Goal: Task Accomplishment & Management: Manage account settings

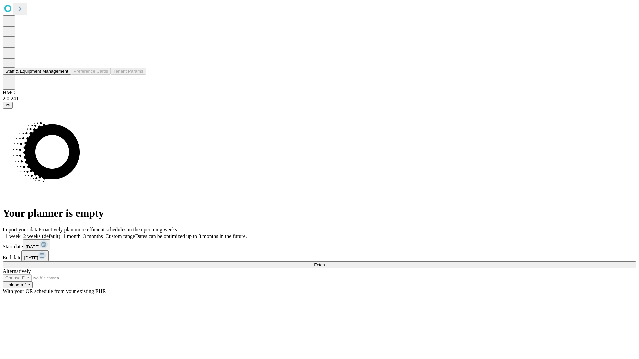
click at [62, 75] on button "Staff & Equipment Management" at bounding box center [37, 71] width 68 height 7
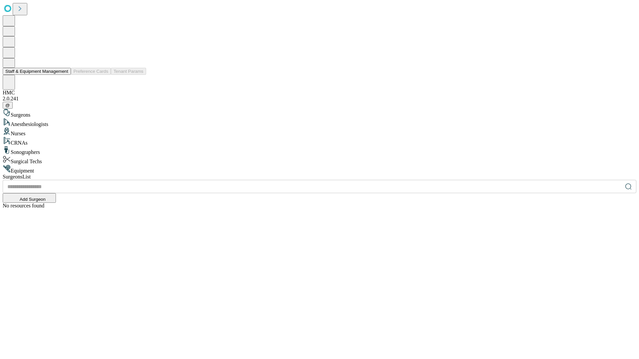
click at [64, 75] on button "Staff & Equipment Management" at bounding box center [37, 71] width 68 height 7
